Goal: Transaction & Acquisition: Purchase product/service

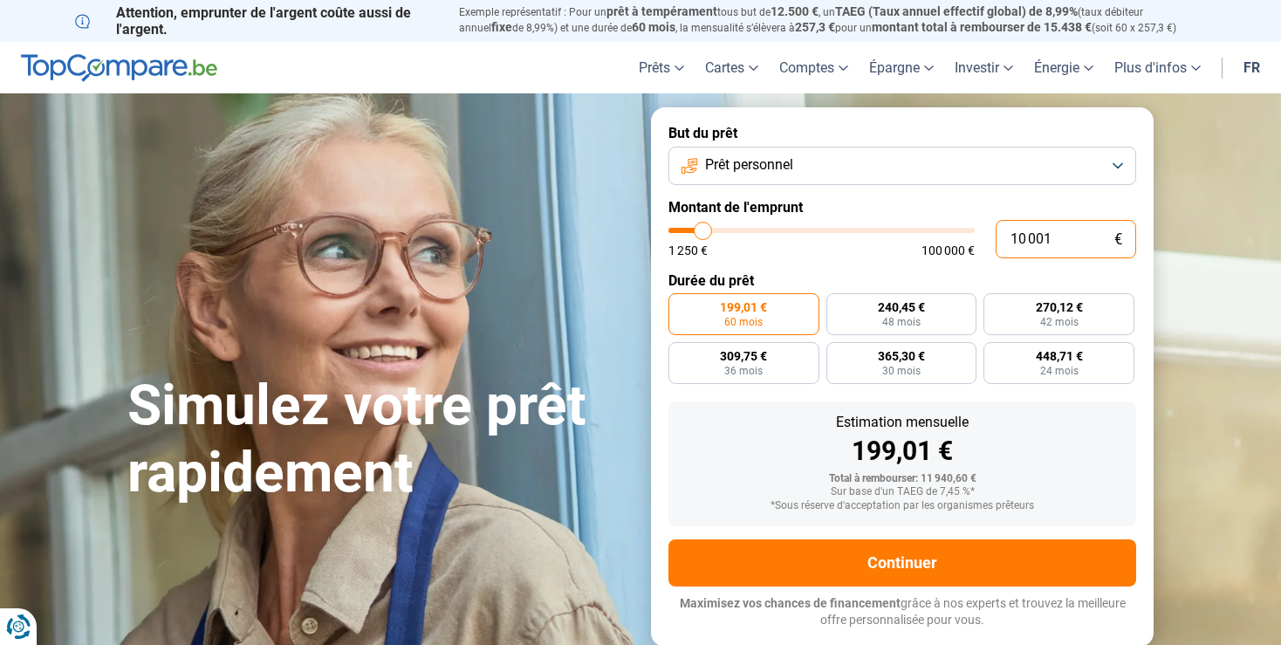
click at [1063, 239] on input "10 001" at bounding box center [1066, 239] width 140 height 38
type input "1 000"
type input "1250"
type input "100"
type input "1250"
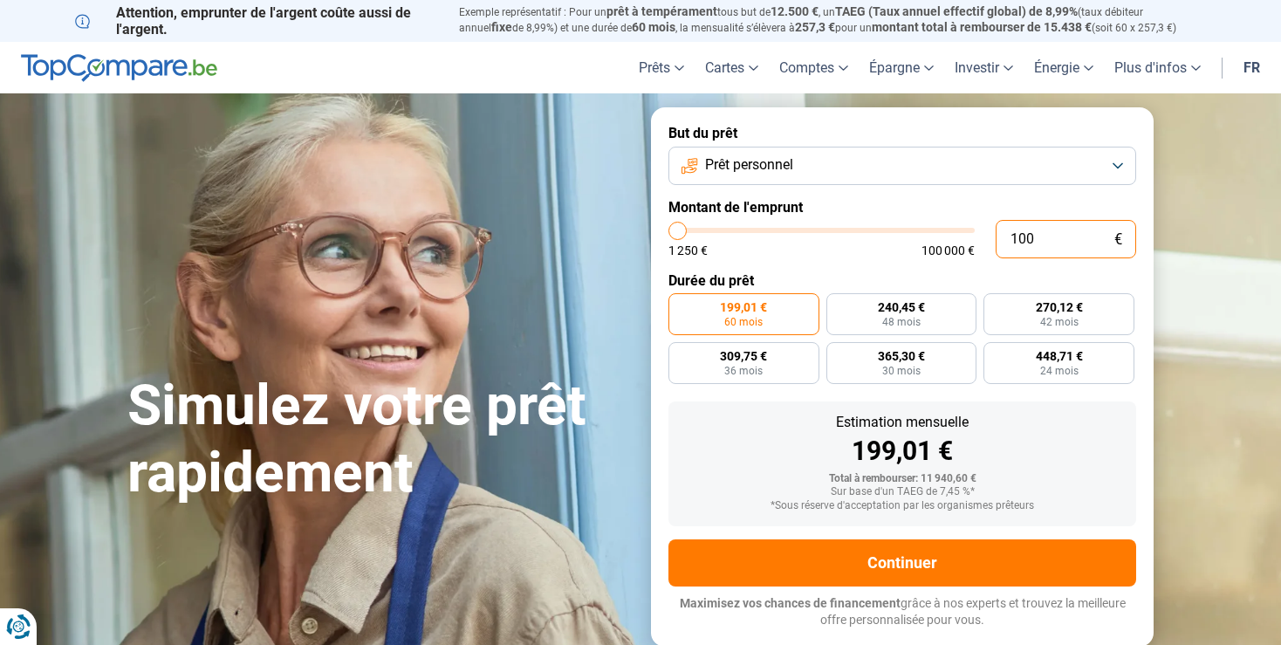
type input "10"
type input "1250"
type input "105"
type input "1250"
type input "1 050"
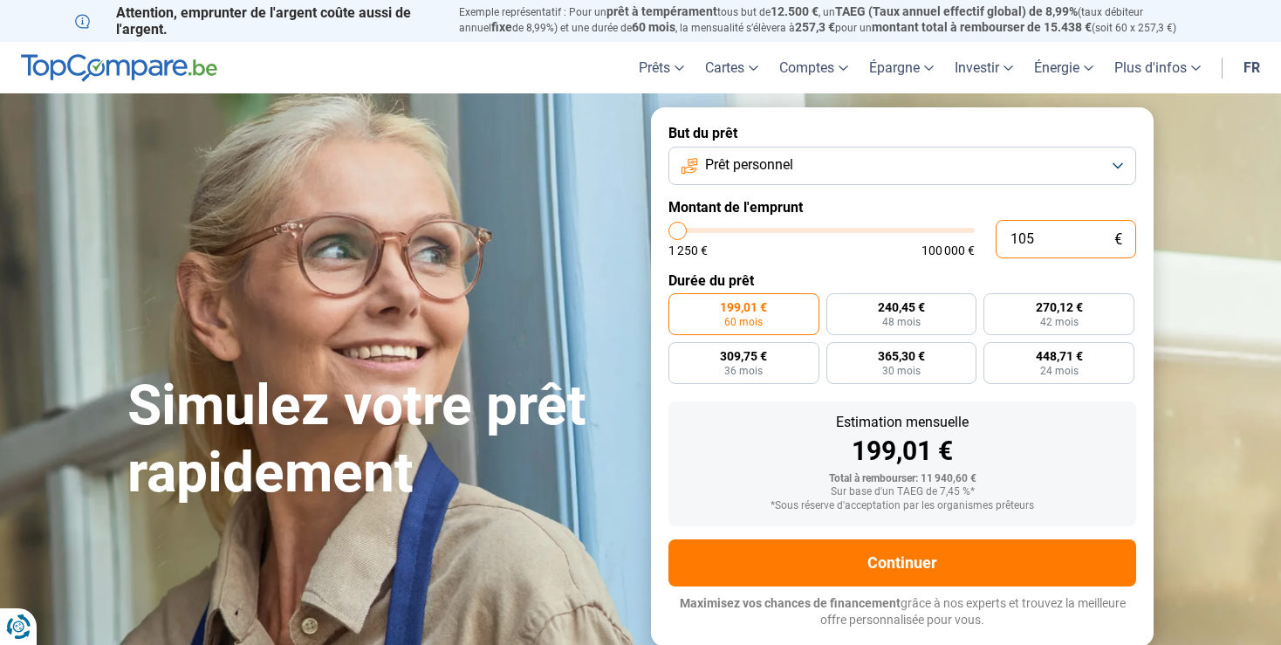
type input "1250"
type input "10 500"
type input "10500"
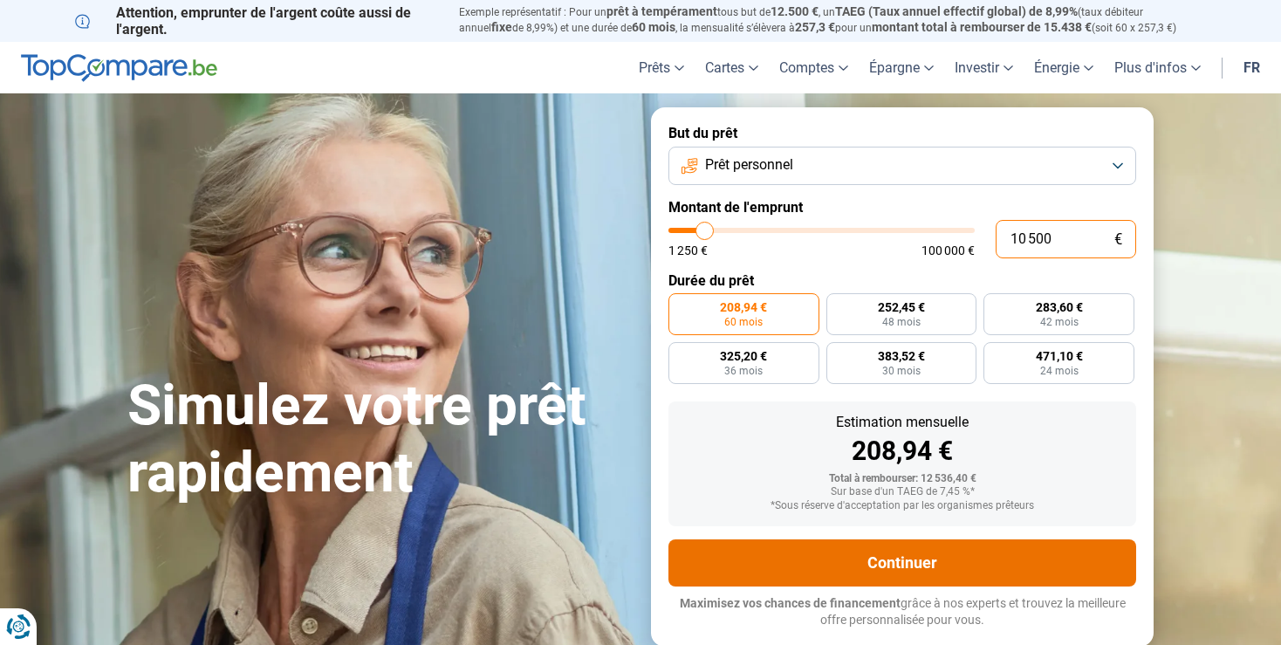
type input "10 500"
click at [899, 564] on button "Continuer" at bounding box center [902, 562] width 468 height 47
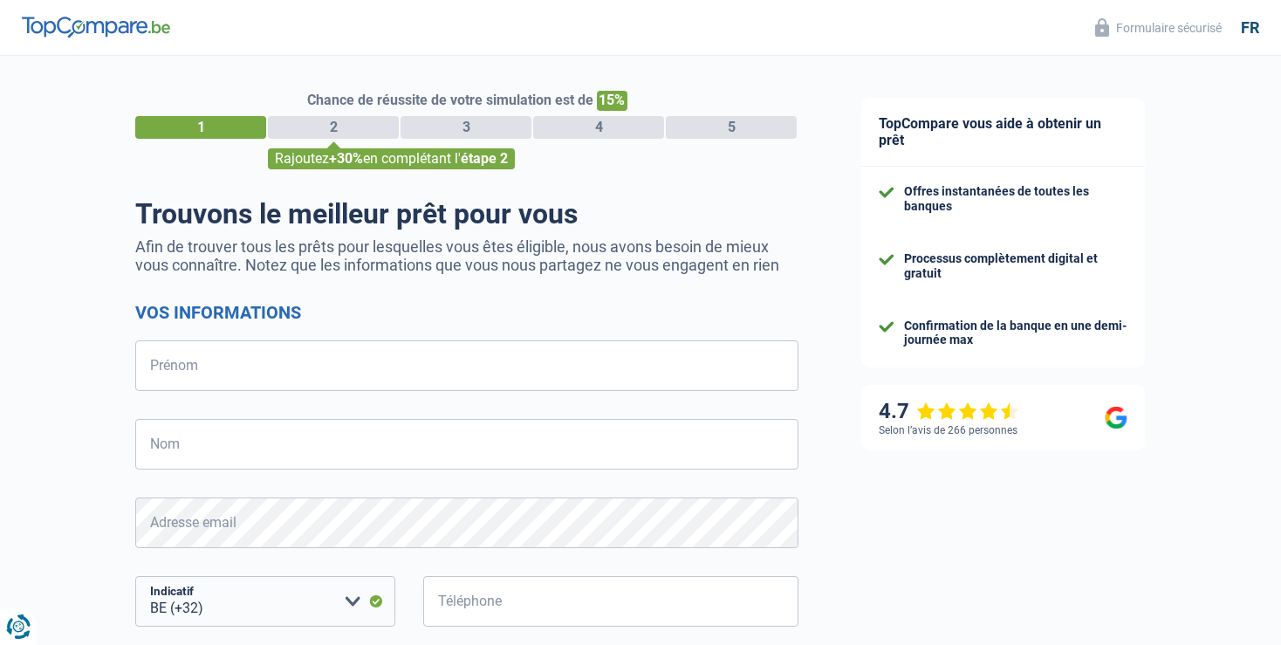
select select "32"
